Goal: Task Accomplishment & Management: Manage account settings

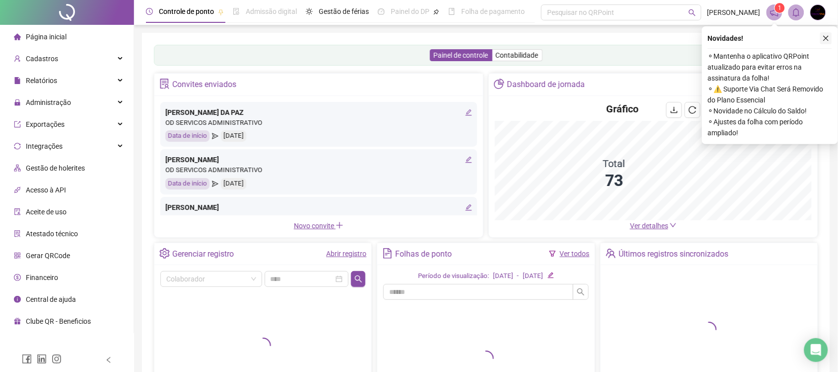
click at [823, 35] on icon "close" at bounding box center [826, 38] width 7 height 7
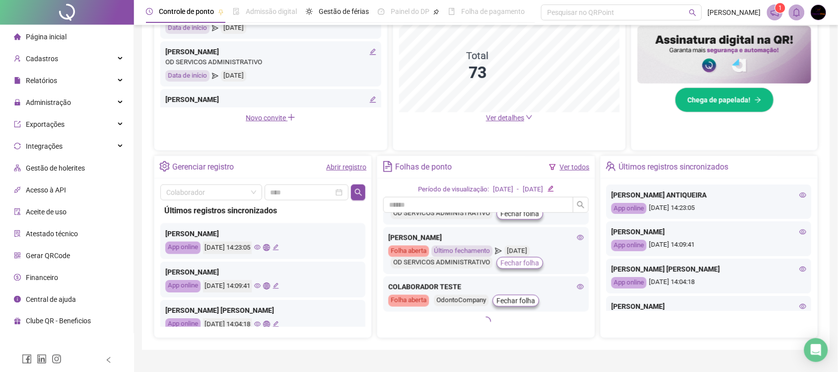
scroll to position [625, 0]
click at [89, 85] on div "Relatórios" at bounding box center [67, 81] width 130 height 20
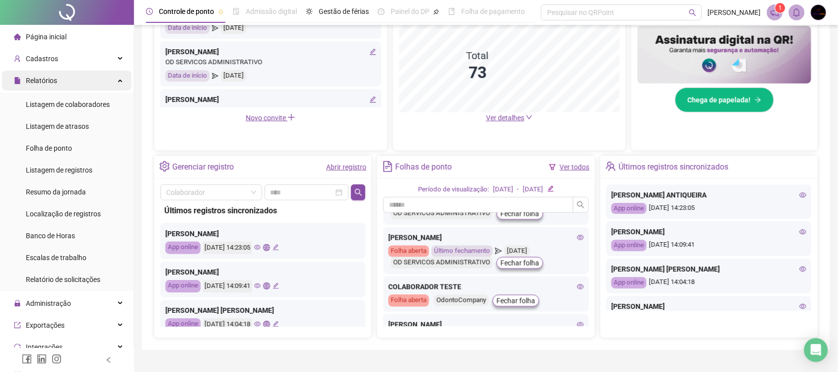
click at [105, 80] on div "Relatórios" at bounding box center [67, 81] width 130 height 20
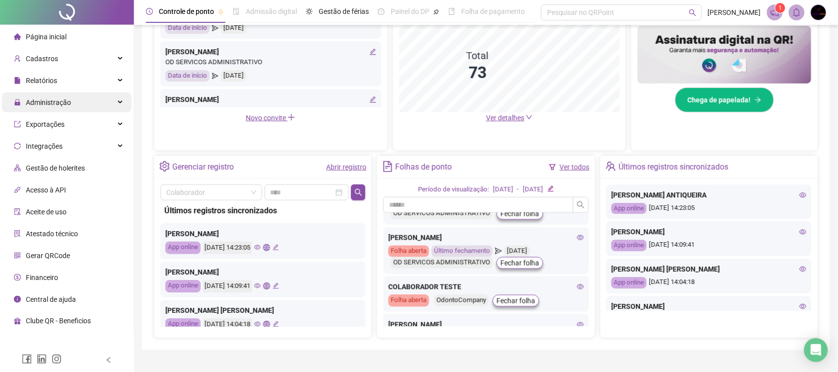
click at [107, 108] on div "Administração" at bounding box center [67, 102] width 130 height 20
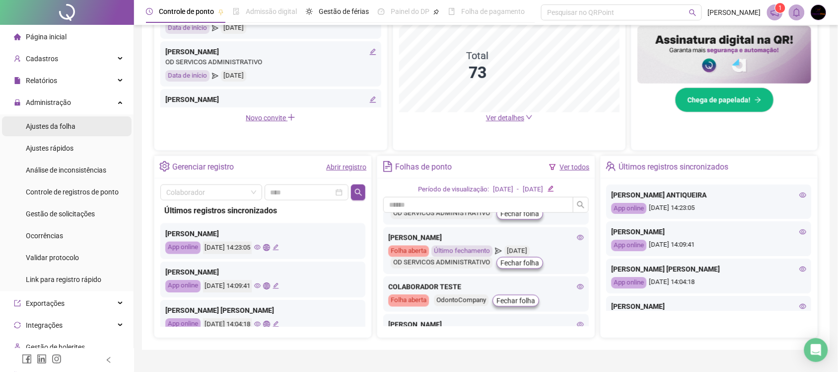
click at [62, 124] on span "Ajustes da folha" at bounding box center [51, 126] width 50 height 8
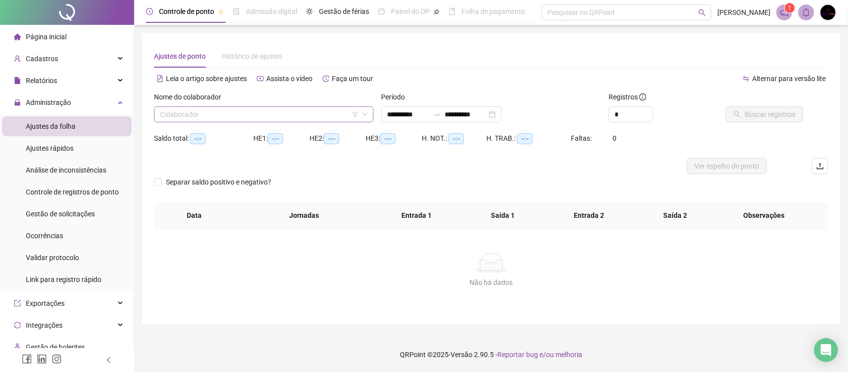
type input "**********"
click at [244, 113] on input "search" at bounding box center [259, 114] width 199 height 15
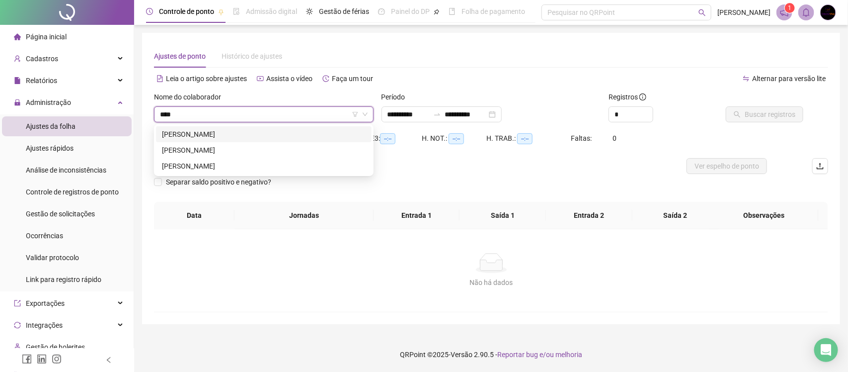
type input "*****"
click at [269, 137] on div "[PERSON_NAME]" at bounding box center [264, 134] width 204 height 11
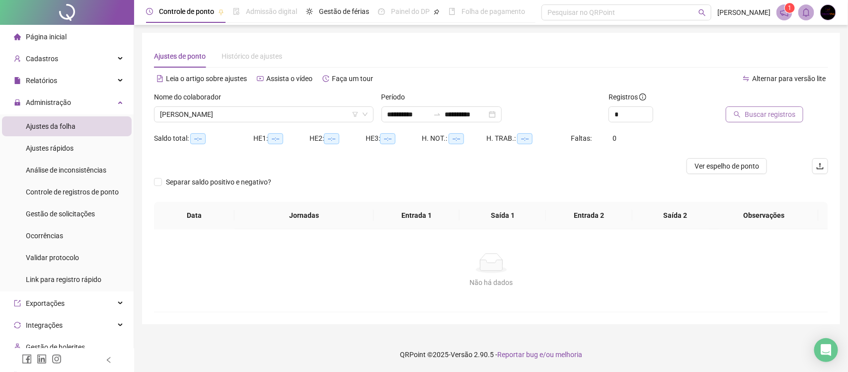
click at [757, 110] on span "Buscar registros" at bounding box center [770, 114] width 51 height 11
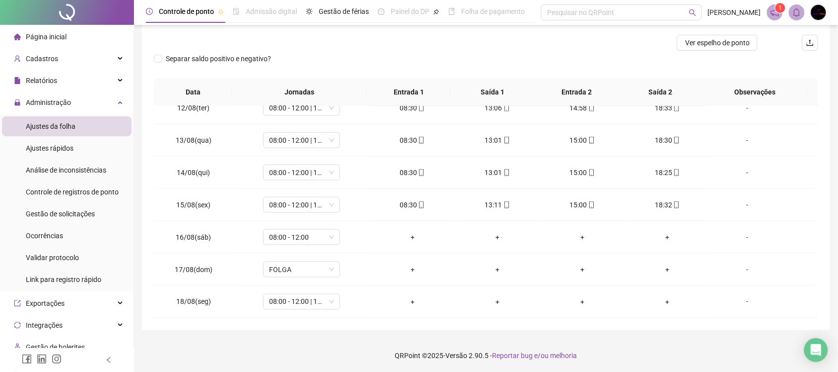
scroll to position [124, 0]
click at [298, 235] on span "08:00 - 12:00" at bounding box center [301, 235] width 65 height 15
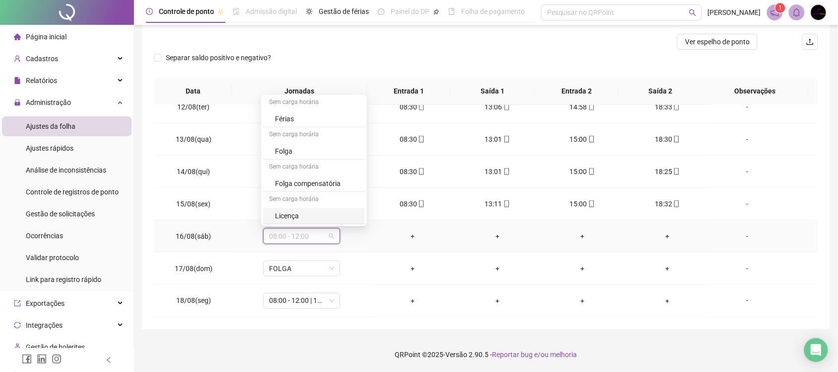
scroll to position [102, 0]
click at [310, 148] on div "Dispensa" at bounding box center [317, 147] width 84 height 11
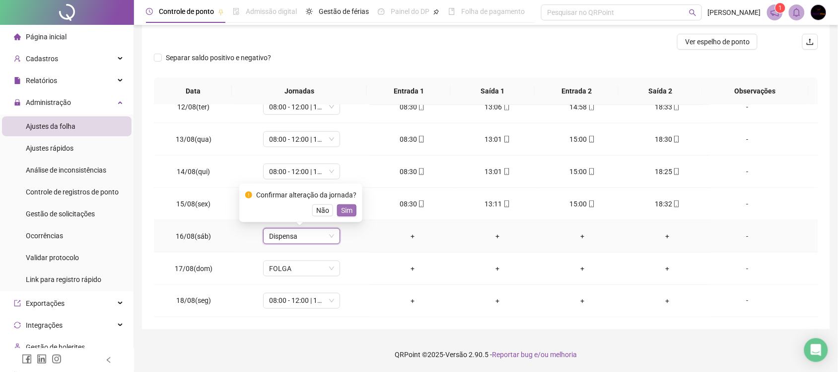
click at [347, 212] on span "Sim" at bounding box center [346, 210] width 11 height 11
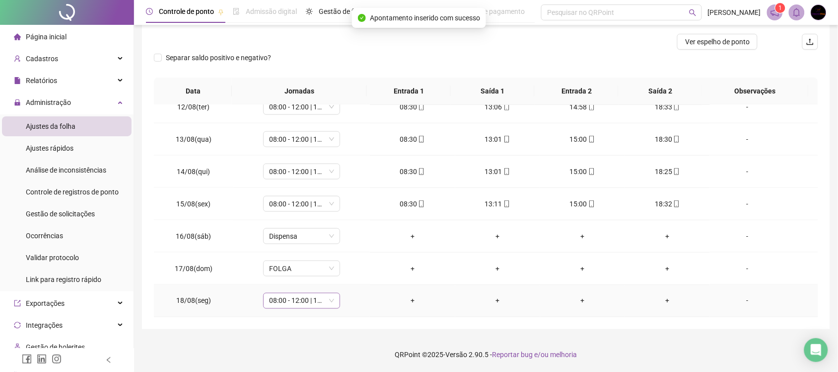
click at [319, 300] on span "08:00 - 12:00 | 13:00 - 17:00" at bounding box center [301, 300] width 65 height 15
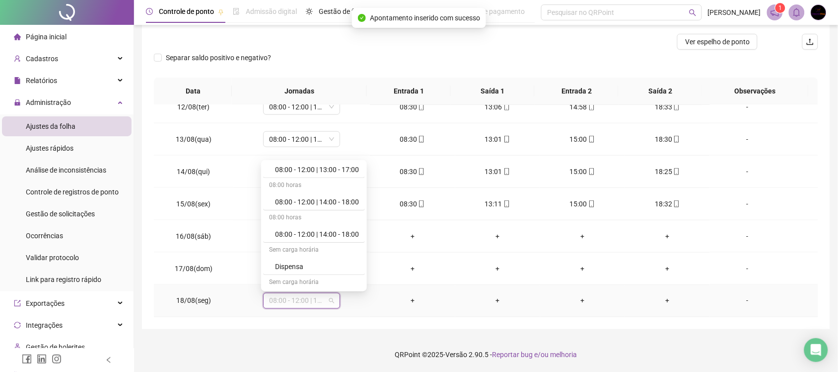
scroll to position [40, 0]
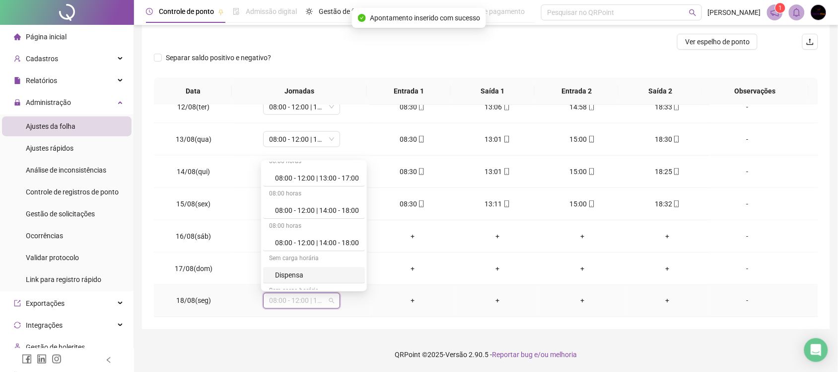
click at [308, 272] on div "Dispensa" at bounding box center [317, 274] width 84 height 11
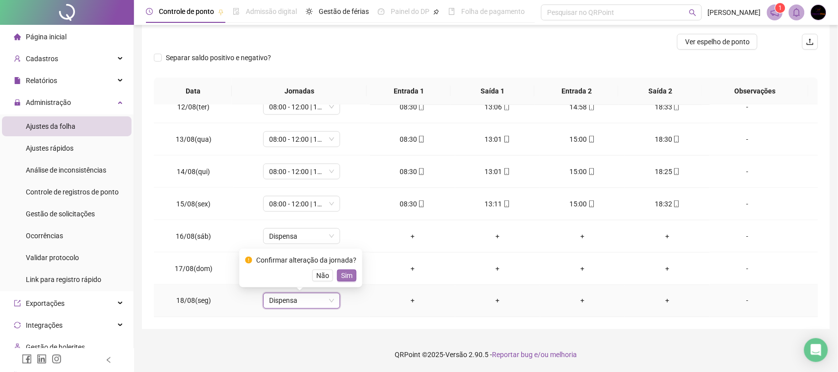
click at [348, 276] on span "Sim" at bounding box center [346, 275] width 11 height 11
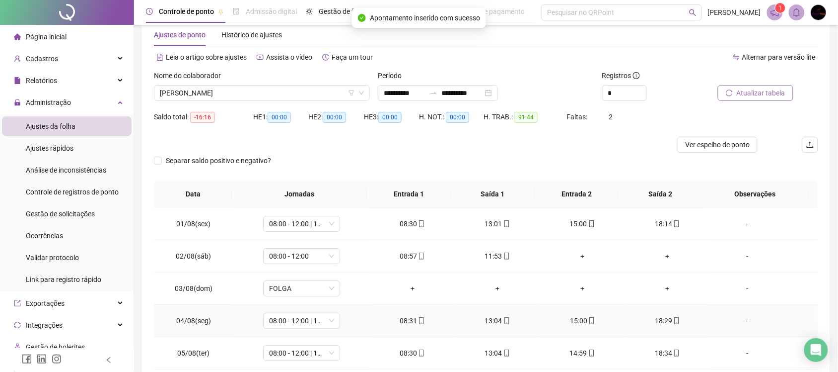
scroll to position [0, 0]
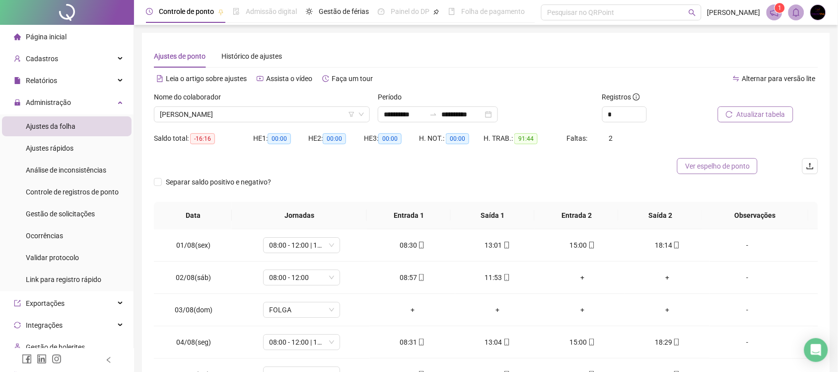
click at [687, 169] on span "Ver espelho de ponto" at bounding box center [717, 165] width 65 height 11
